Goal: Obtain resource: Download file/media

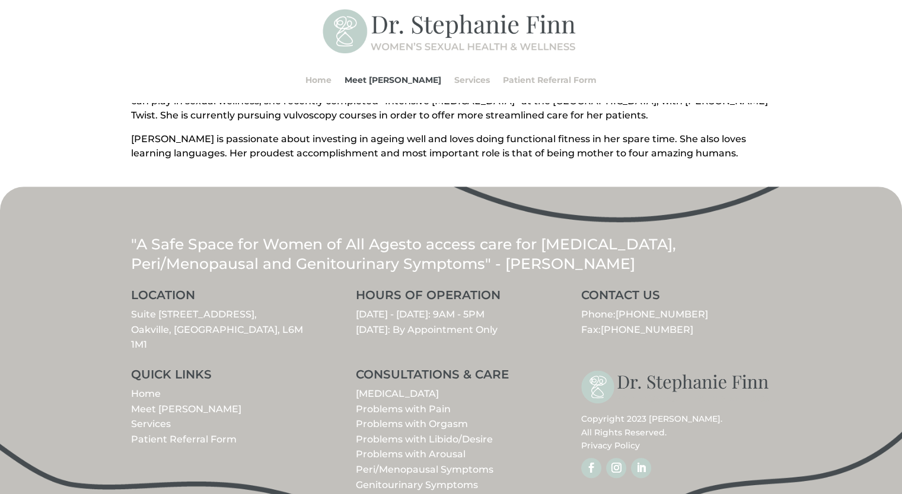
scroll to position [501, 0]
click at [401, 388] on link "[MEDICAL_DATA]" at bounding box center [397, 393] width 83 height 11
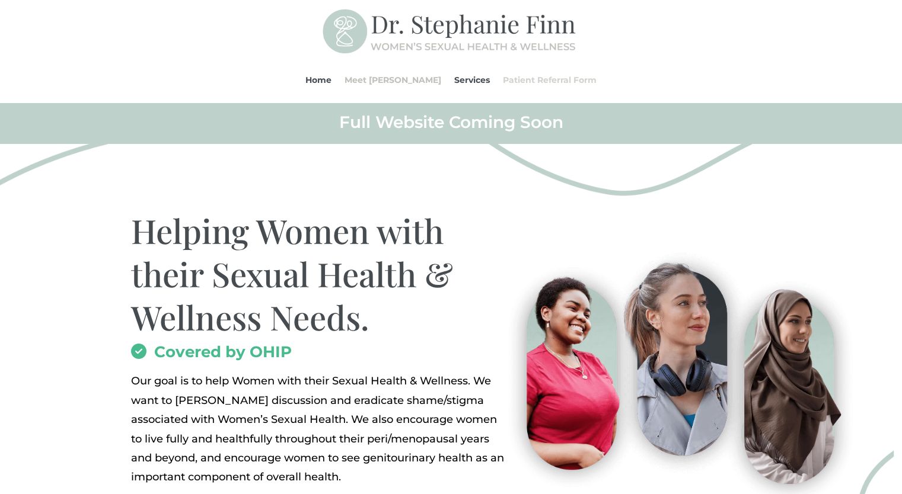
click at [526, 81] on link "Patient Referral Form" at bounding box center [550, 79] width 94 height 45
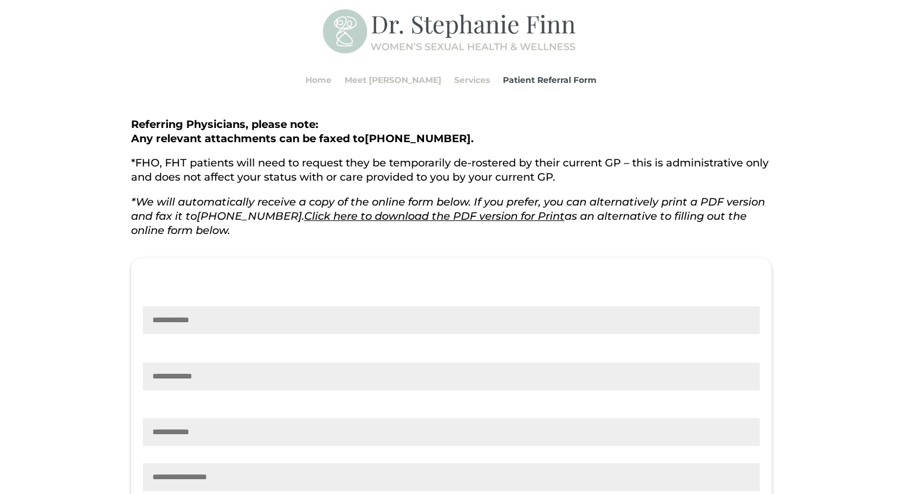
scroll to position [59, 0]
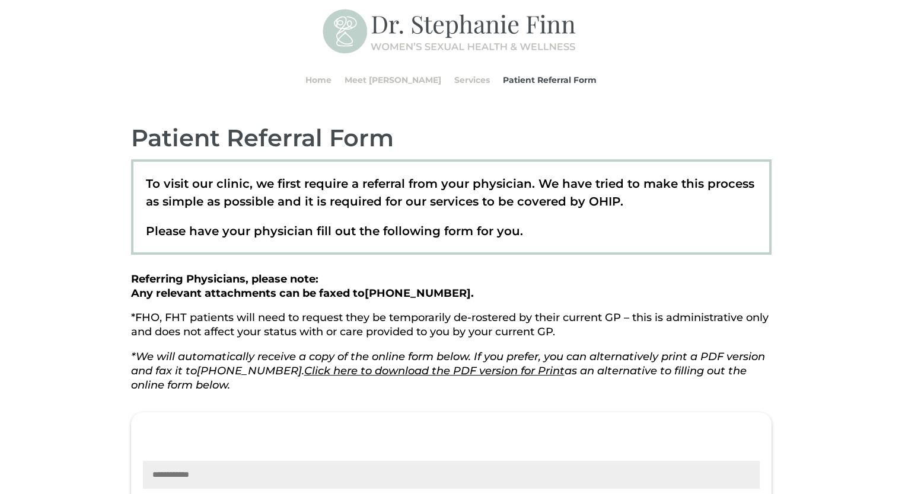
click at [462, 372] on link "Click here to download the PDF version for Print" at bounding box center [434, 371] width 260 height 13
